Goal: Navigation & Orientation: Understand site structure

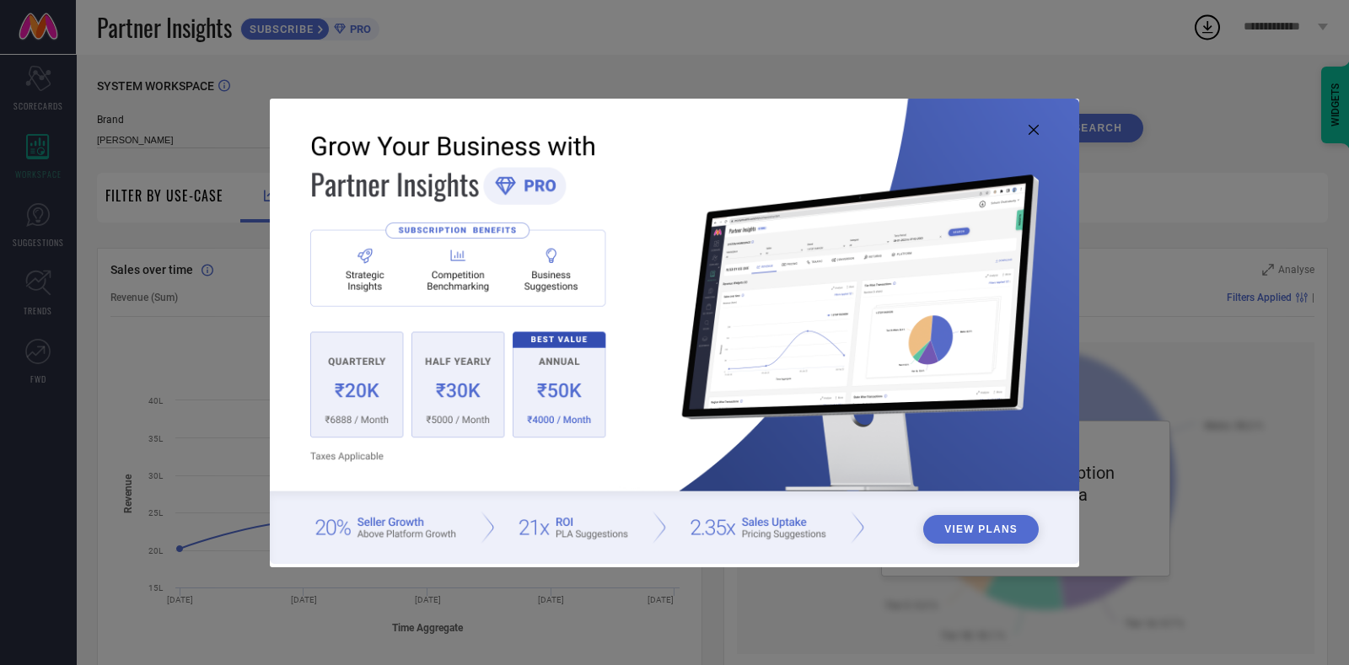
click at [1042, 126] on img at bounding box center [675, 332] width 810 height 466
click at [1026, 127] on img at bounding box center [675, 332] width 810 height 466
click at [1036, 128] on icon at bounding box center [1034, 130] width 10 height 10
